Goal: Transaction & Acquisition: Download file/media

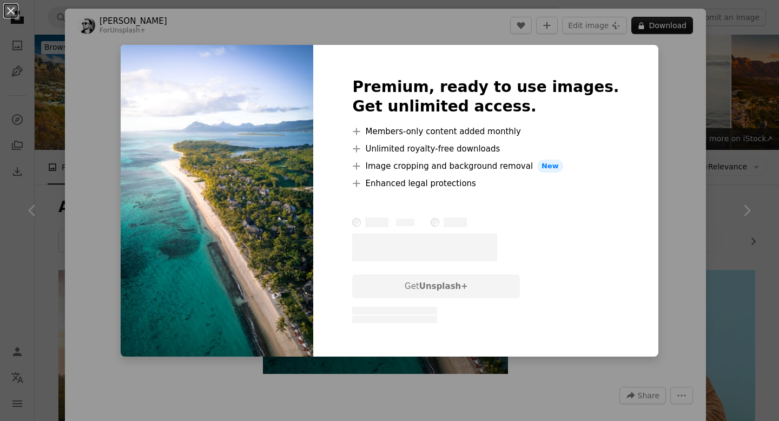
scroll to position [522, 0]
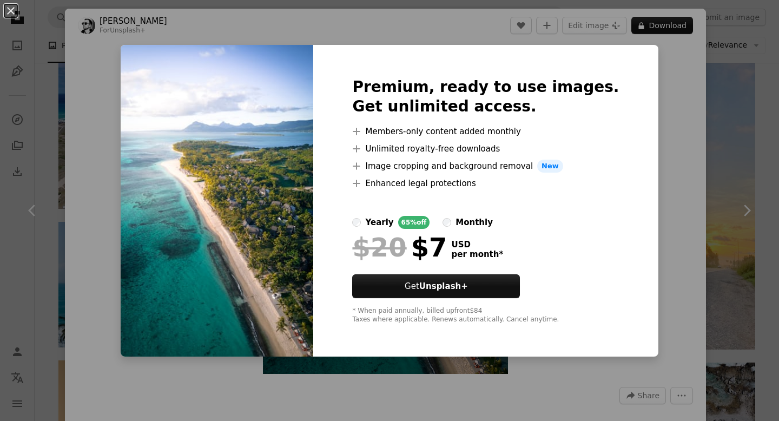
click at [656, 91] on div "An X shape Premium, ready to use images. Get unlimited access. A plus sign Memb…" at bounding box center [389, 210] width 779 height 421
